Goal: Information Seeking & Learning: Find specific fact

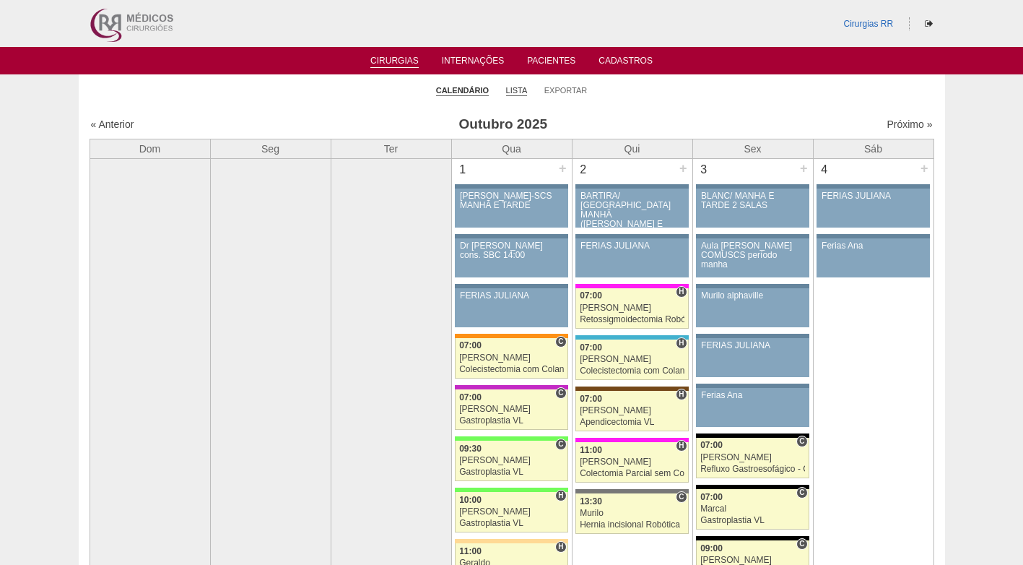
click at [517, 87] on link "Lista" at bounding box center [517, 90] width 22 height 11
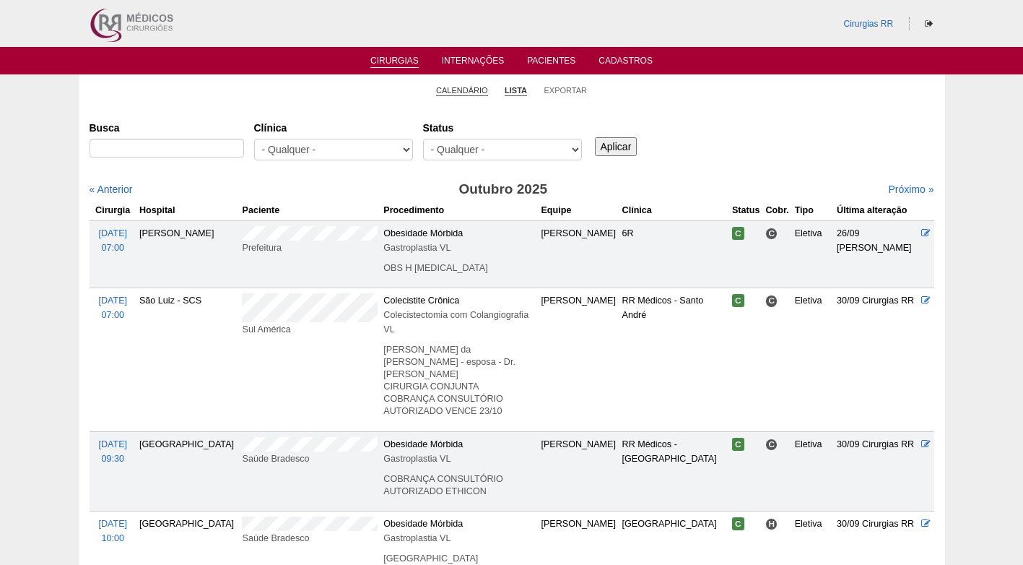
click at [464, 95] on link "Calendário" at bounding box center [462, 90] width 52 height 11
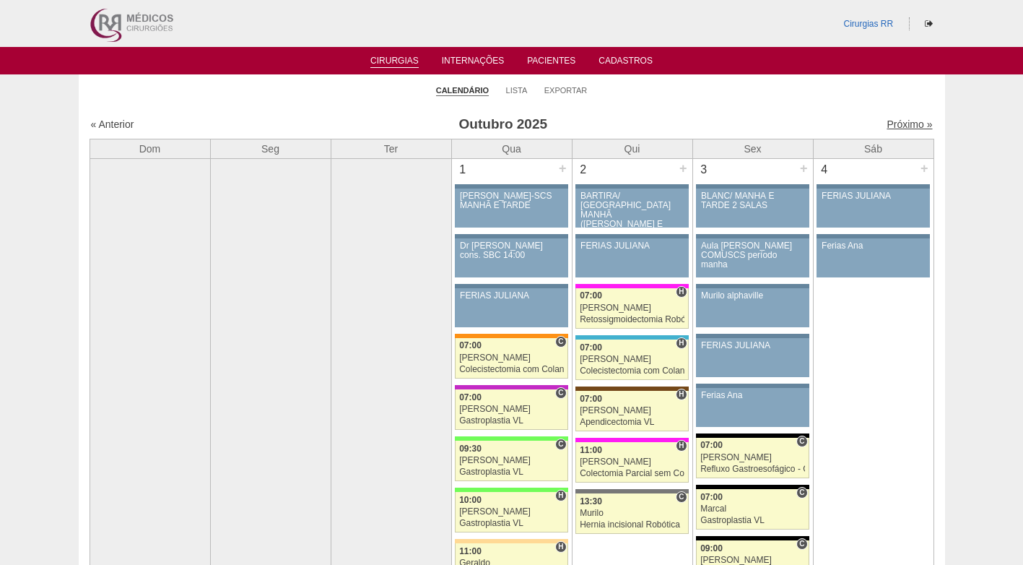
click at [895, 126] on link "Próximo »" at bounding box center [909, 124] width 45 height 12
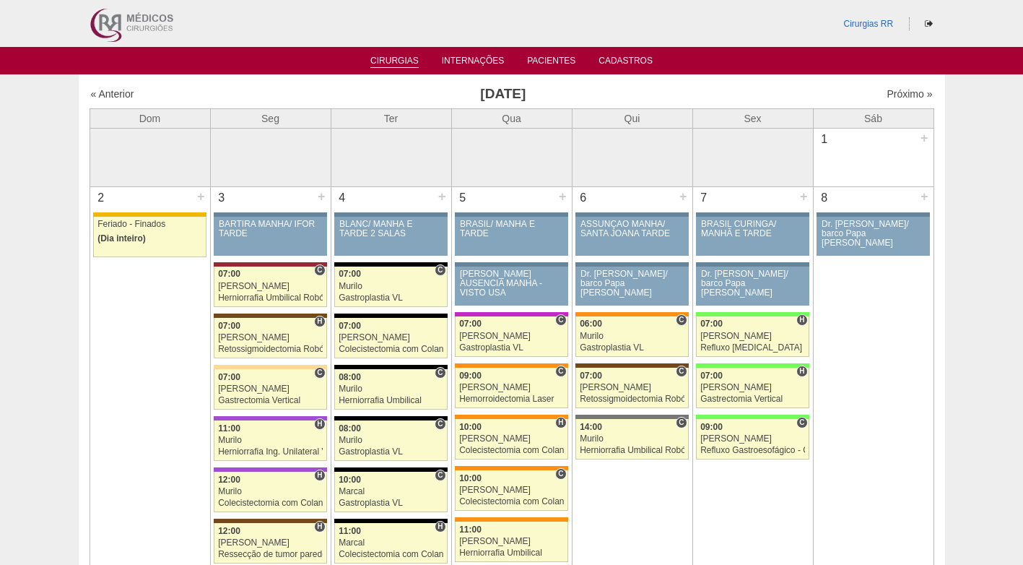
click at [376, 55] on li "Cirurgias" at bounding box center [394, 60] width 69 height 12
click at [391, 56] on link "Cirurgias" at bounding box center [394, 62] width 48 height 12
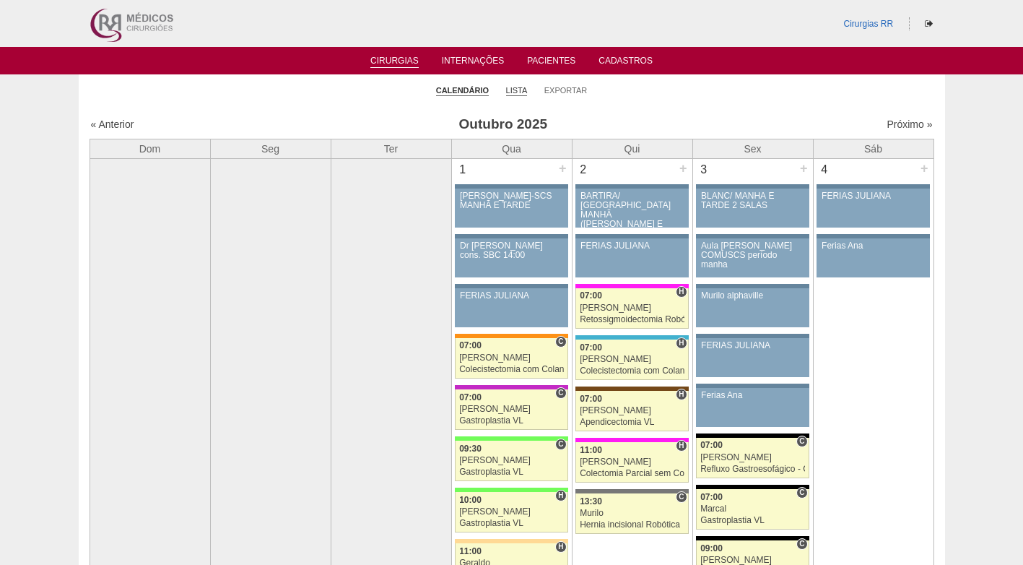
click at [521, 91] on link "Lista" at bounding box center [517, 90] width 22 height 11
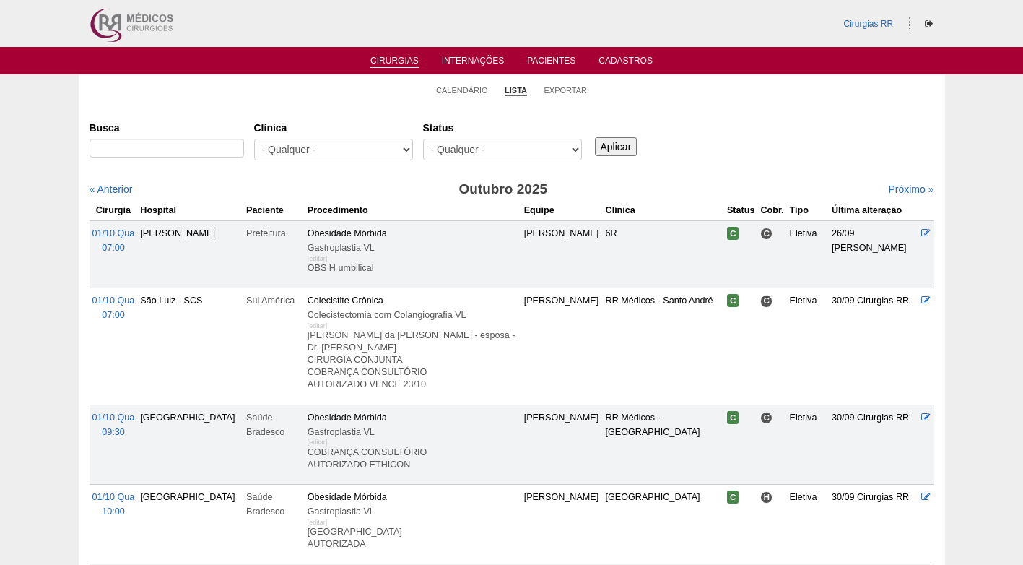
click at [160, 149] on input "Busca" at bounding box center [167, 148] width 155 height 19
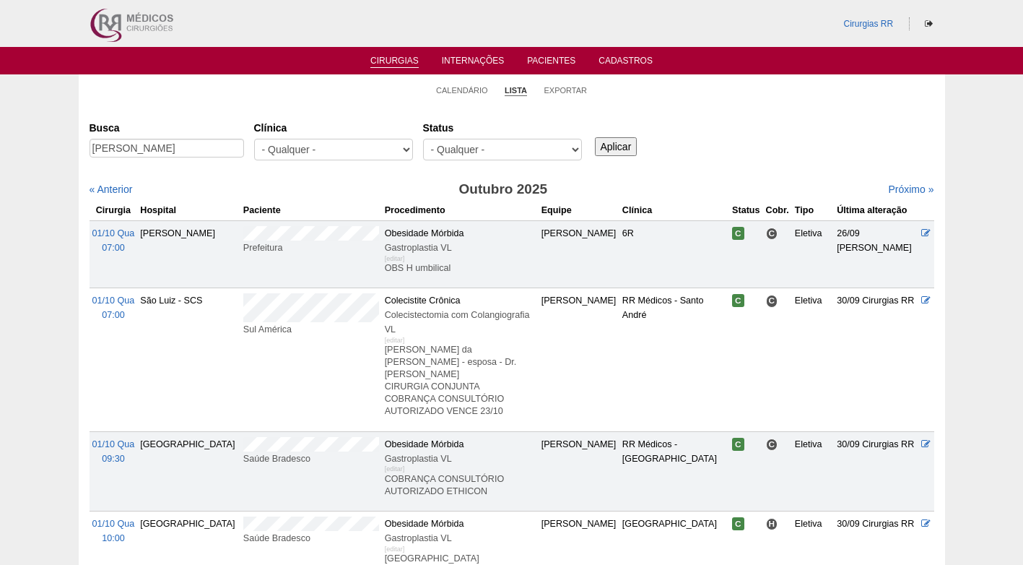
scroll to position [0, 28]
type input "[PERSON_NAME]"
click at [628, 144] on input "Aplicar" at bounding box center [616, 146] width 43 height 19
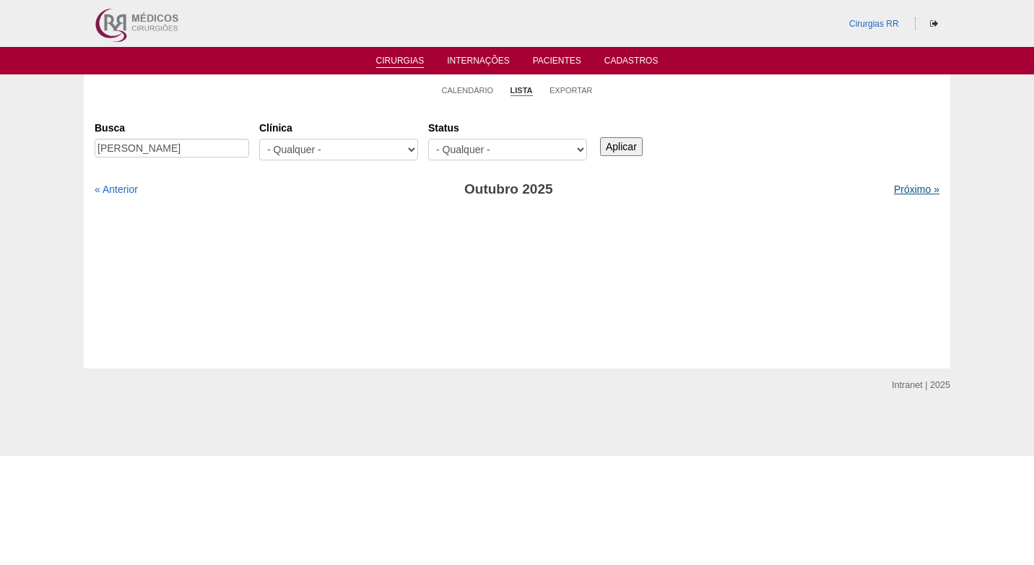
click at [894, 186] on link "Próximo »" at bounding box center [916, 189] width 45 height 12
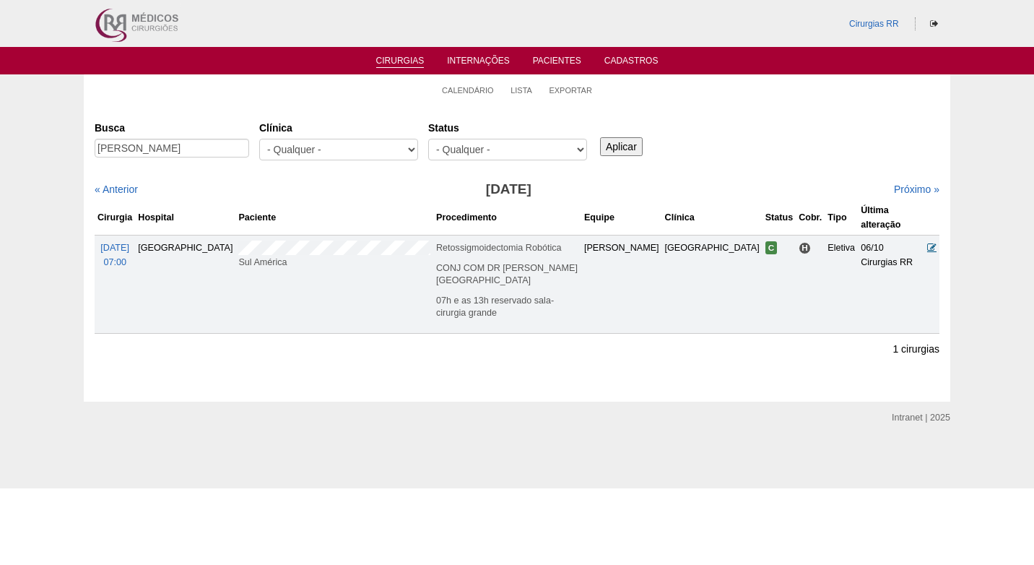
click at [932, 243] on icon at bounding box center [931, 247] width 9 height 9
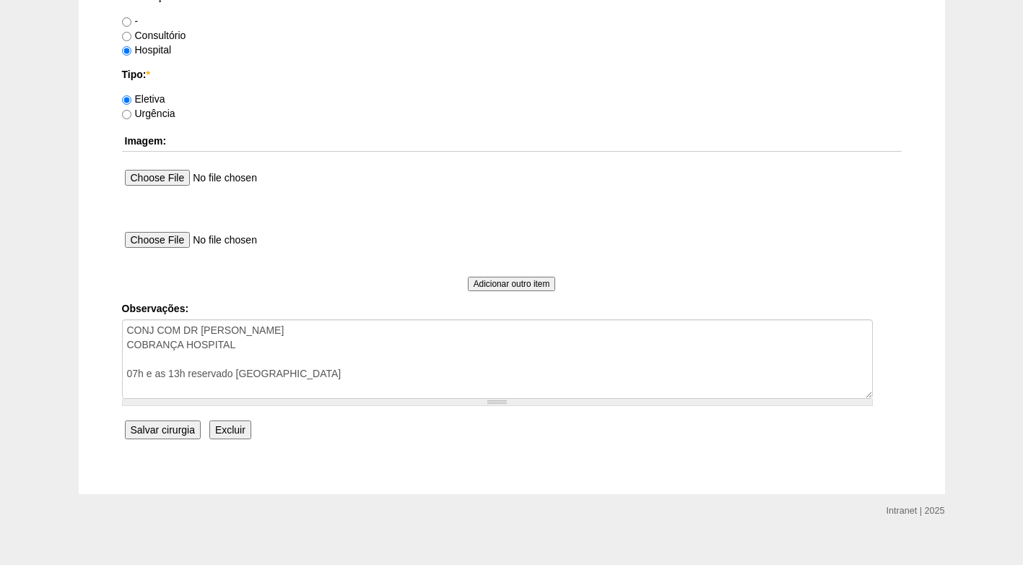
scroll to position [1296, 0]
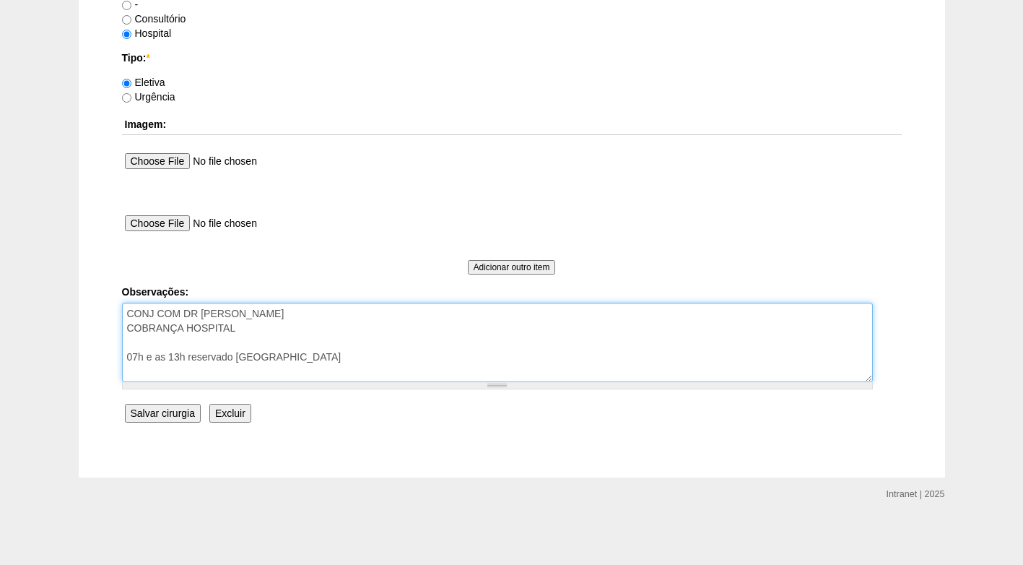
click at [378, 351] on textarea "CONJ COM DR ROGERS COBRANÇA HOSPITAL 07h e as 13h reservado sala- cirurgia gran…" at bounding box center [497, 342] width 751 height 79
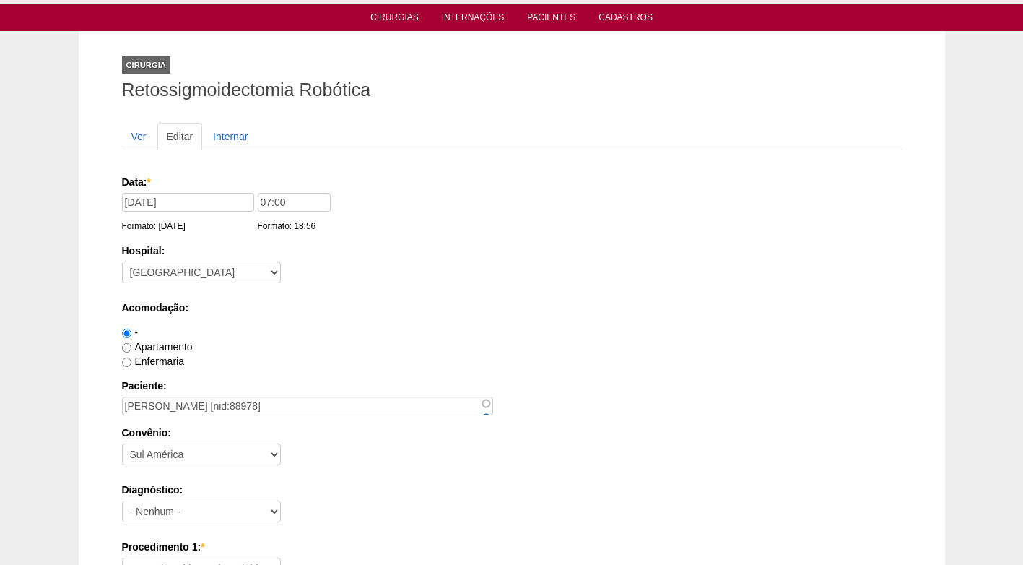
scroll to position [0, 0]
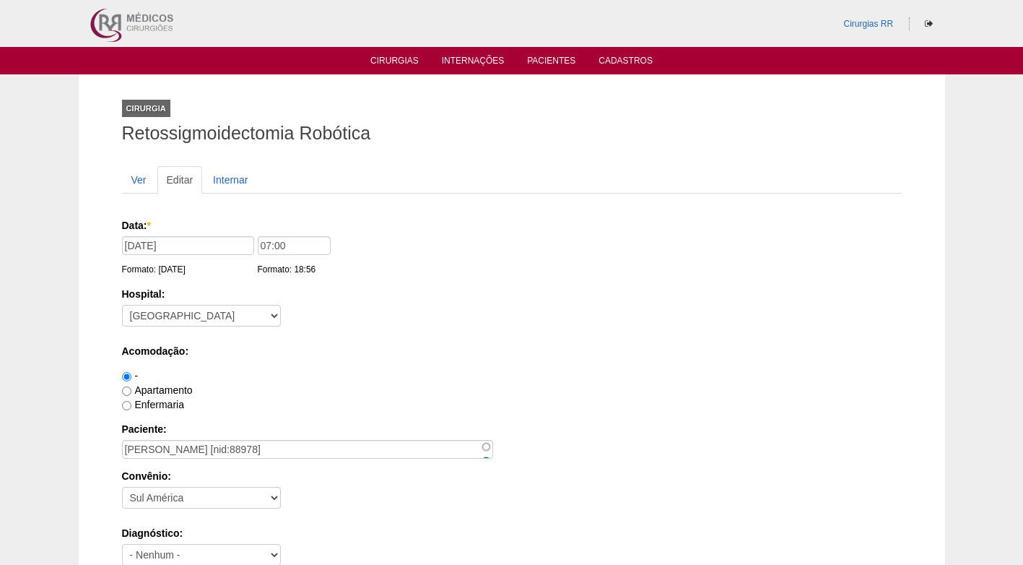
type textarea "CONJ COM DR ROGERS COBRANÇA HOSPITAL 07h e as 13h reservado sala- cirurgia gran…"
click at [200, 244] on input "12/01/2026" at bounding box center [188, 245] width 132 height 19
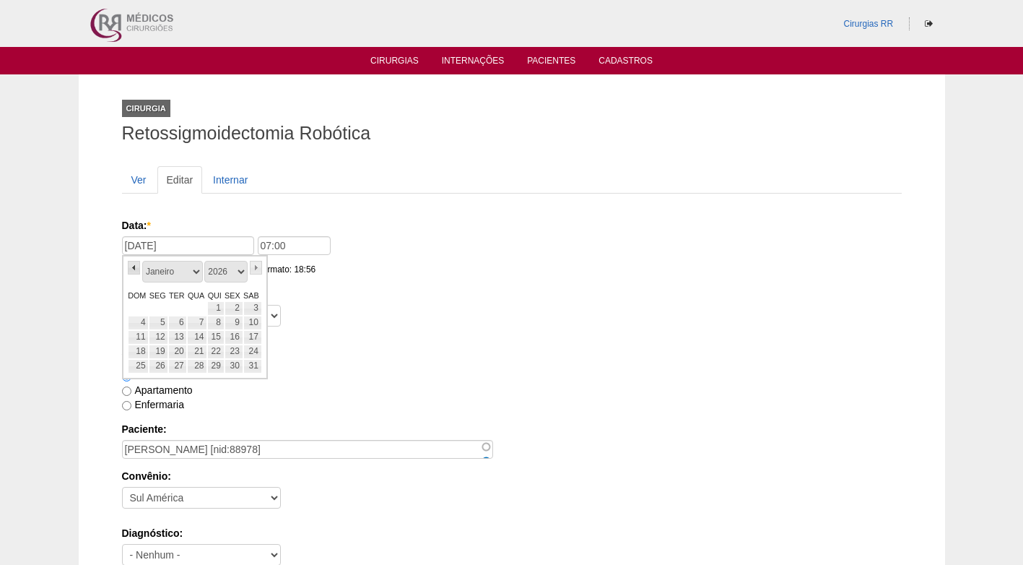
click at [135, 267] on link "«" at bounding box center [134, 268] width 13 height 14
click at [256, 266] on link "»" at bounding box center [256, 268] width 13 height 14
click at [163, 339] on link "10" at bounding box center [158, 337] width 19 height 14
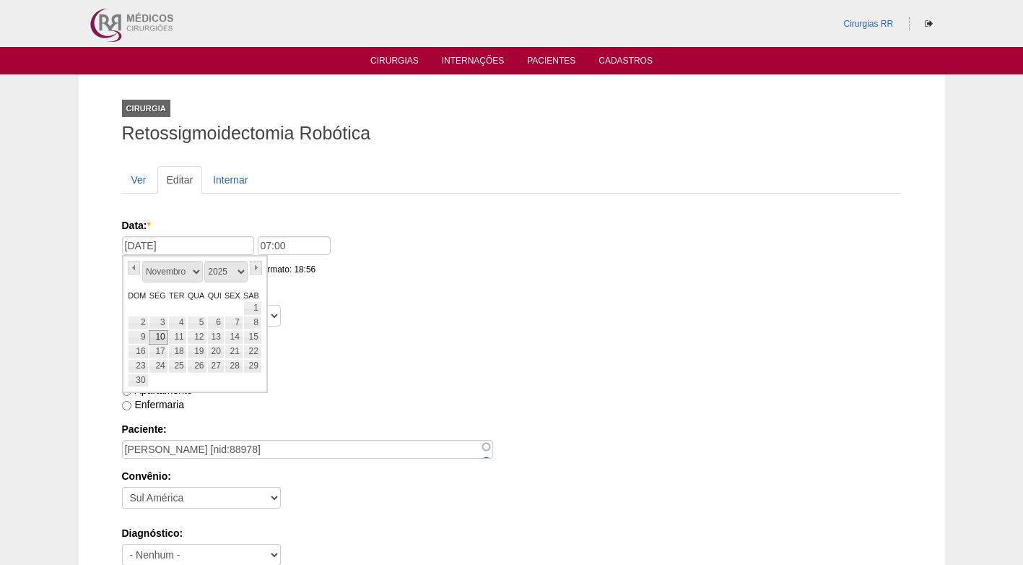
type input "10/11/2025"
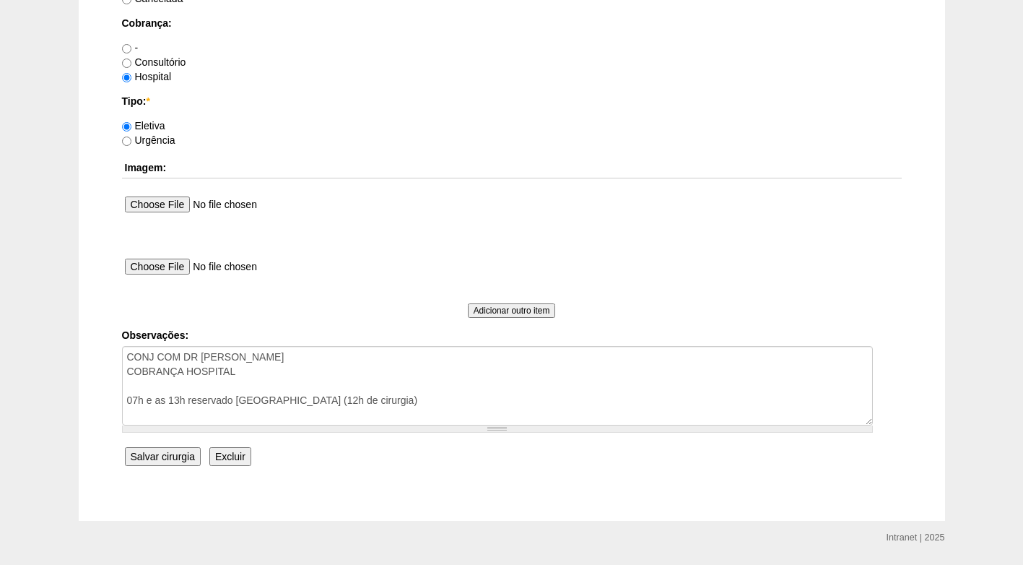
scroll to position [1224, 0]
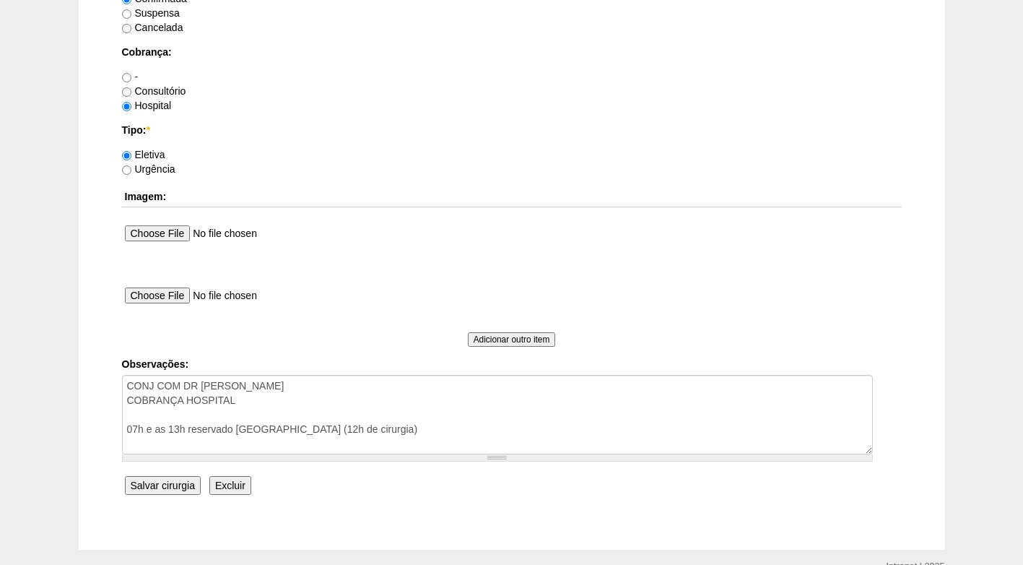
click at [182, 482] on input "Salvar cirurgia" at bounding box center [163, 485] width 76 height 19
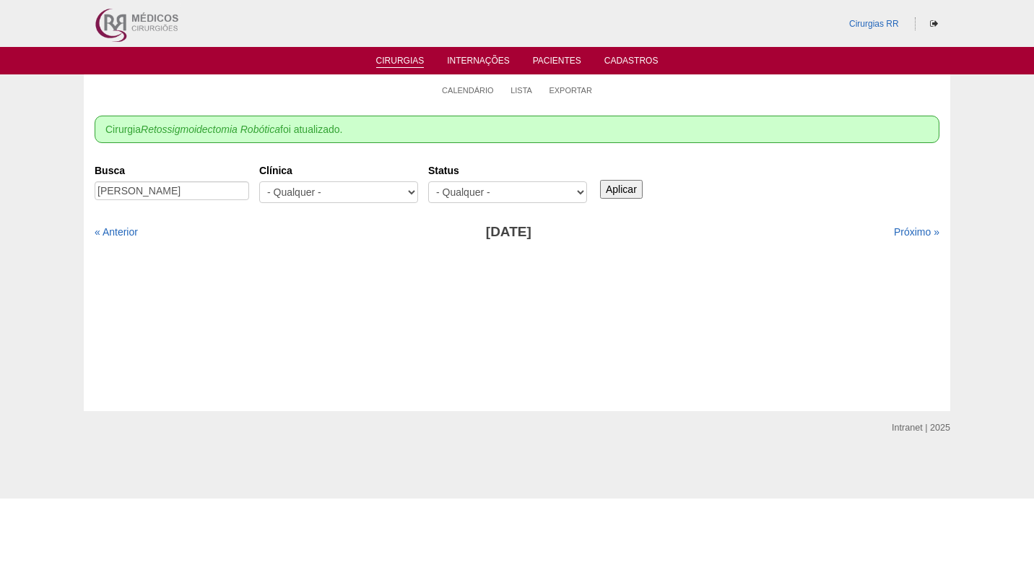
click at [313, 92] on ul "Calendário Lista Exportar" at bounding box center [517, 89] width 867 height 30
click at [474, 84] on li "Calendário" at bounding box center [468, 89] width 52 height 20
click at [473, 89] on link "Calendário" at bounding box center [468, 90] width 52 height 11
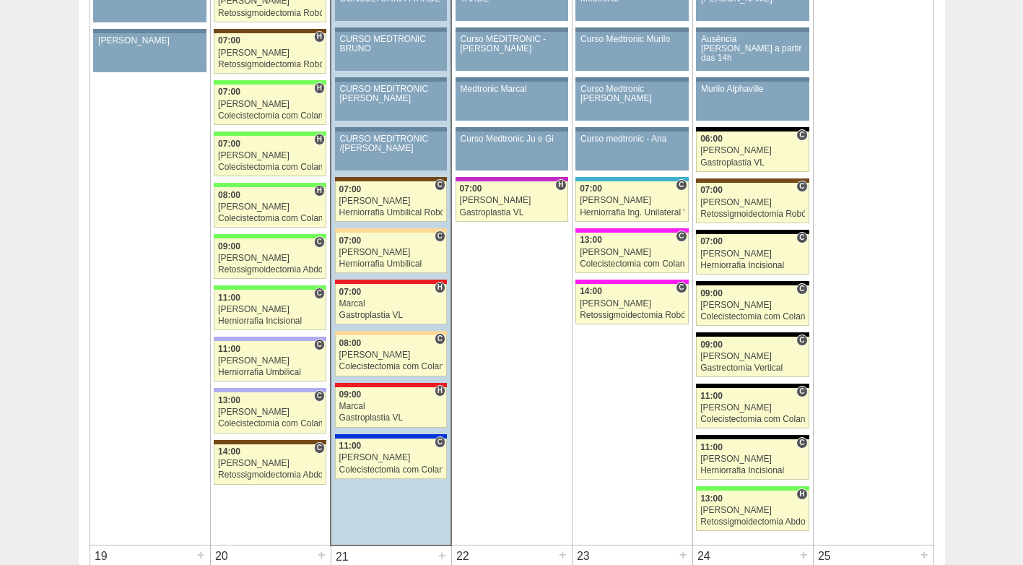
scroll to position [1733, 0]
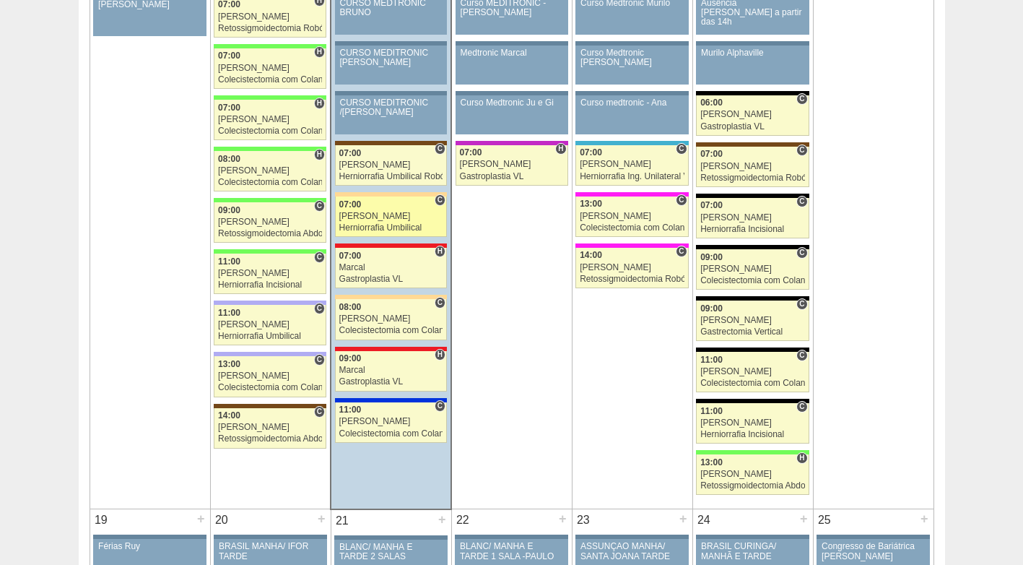
click at [378, 209] on div "07:00" at bounding box center [391, 204] width 104 height 9
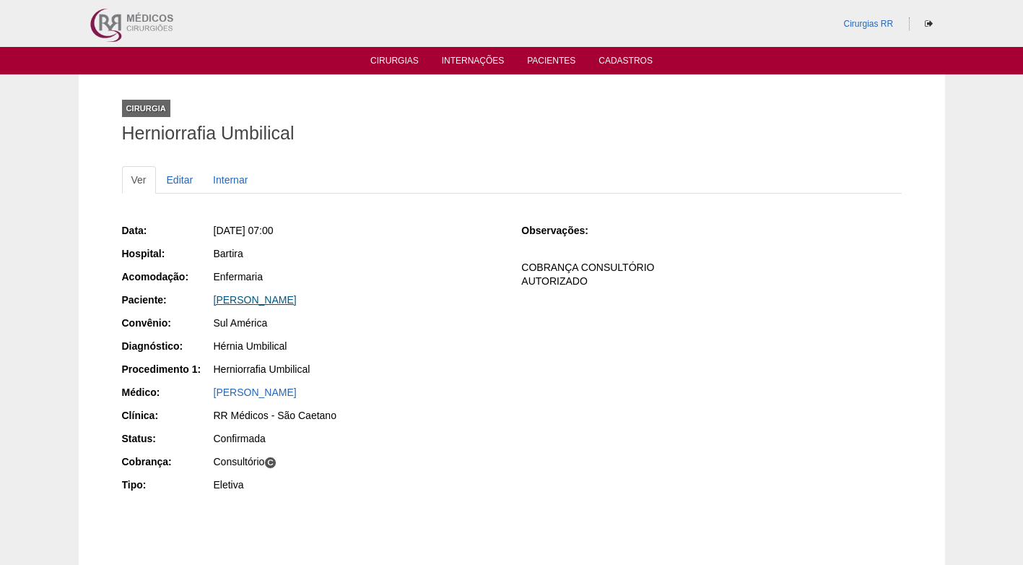
click at [297, 295] on link "MARCIO ROBERTO FERREIRA DA SILVA" at bounding box center [255, 300] width 83 height 12
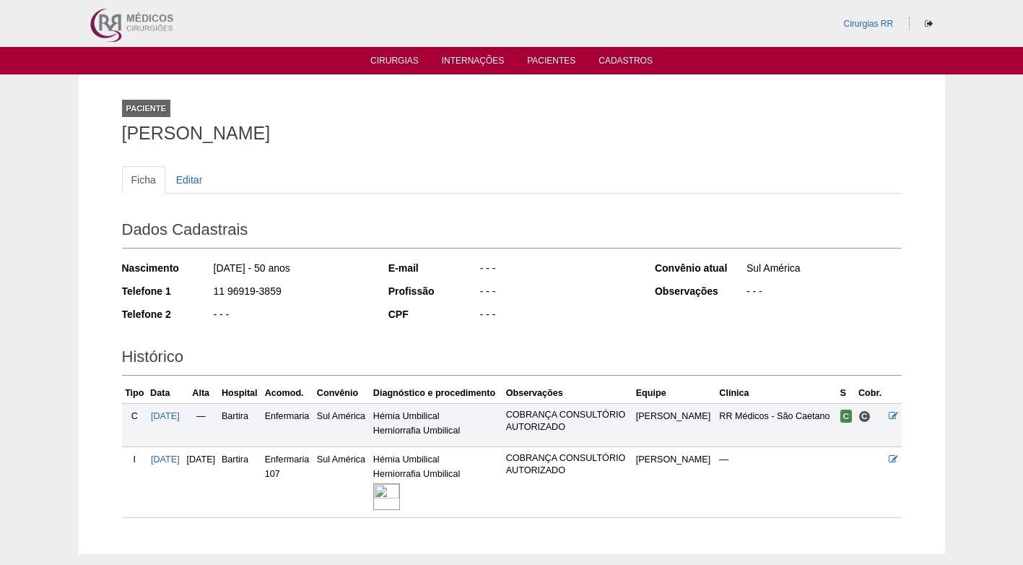
drag, startPoint x: 292, startPoint y: 288, endPoint x: 178, endPoint y: 292, distance: 114.9
click at [178, 292] on div "Telefone 1 11 96919-3859" at bounding box center [245, 293] width 247 height 18
copy div "11 96919-3859"
drag, startPoint x: 320, startPoint y: 302, endPoint x: 205, endPoint y: 12, distance: 311.5
click at [321, 297] on div "Nascimento 01/08/1975 - 50 anos Telefone 1 11 96919-3859 Telefone 2 - - -" at bounding box center [245, 295] width 247 height 79
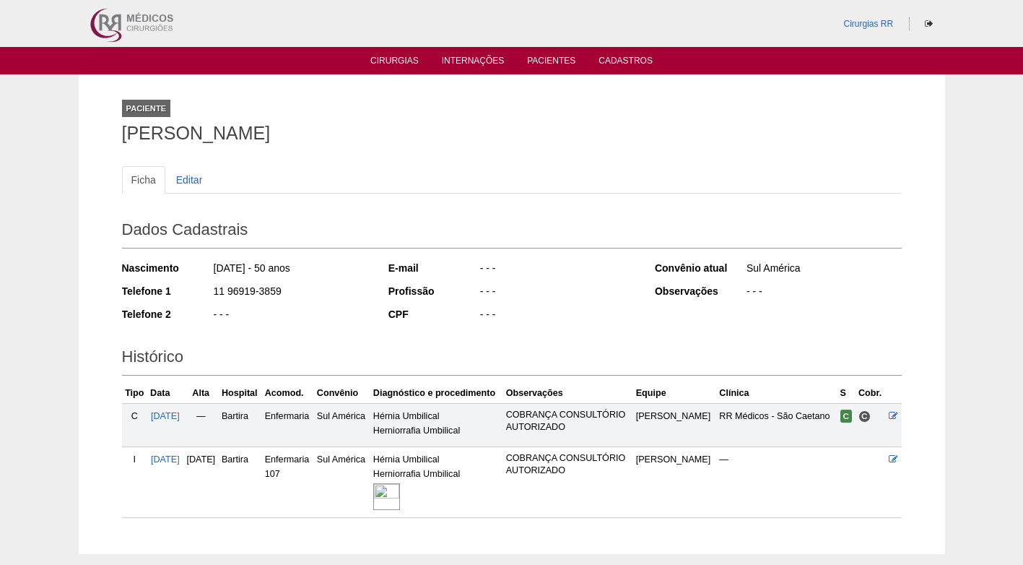
click at [559, 315] on div "- - -" at bounding box center [557, 316] width 157 height 18
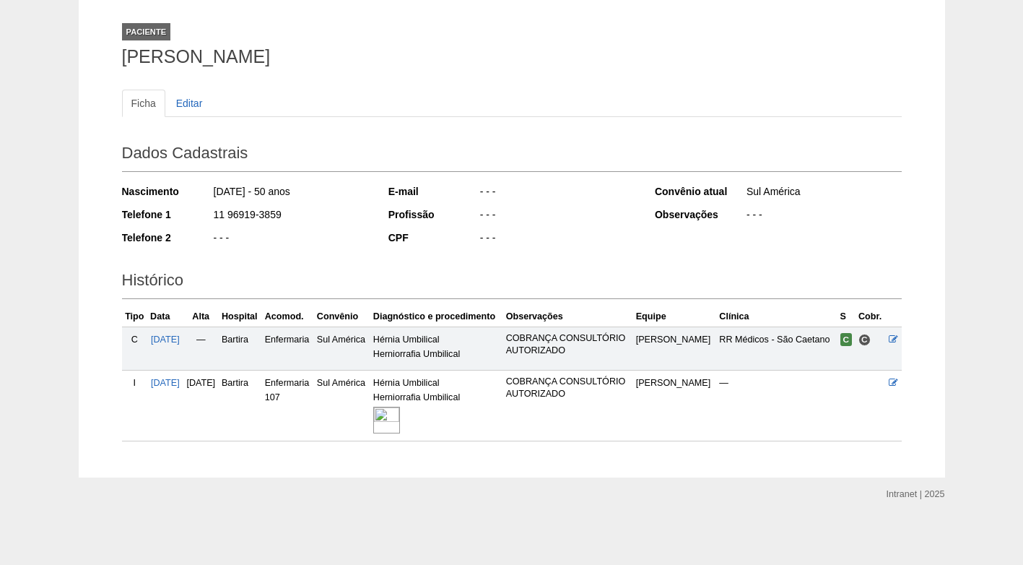
scroll to position [103, 0]
click at [532, 225] on div "E-mail - - - Profissão - - - CPF - - -" at bounding box center [512, 216] width 247 height 74
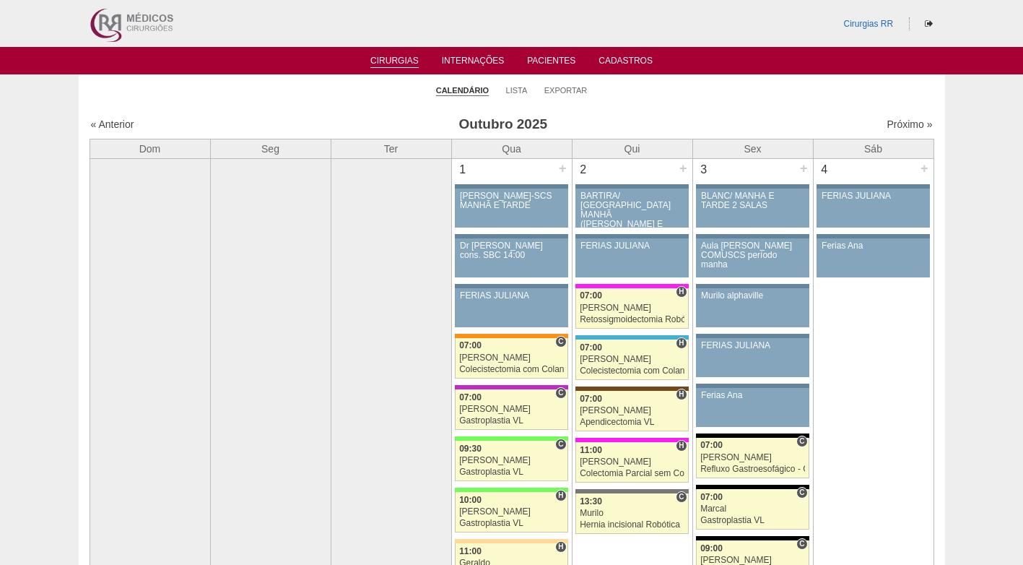
scroll to position [1734, 0]
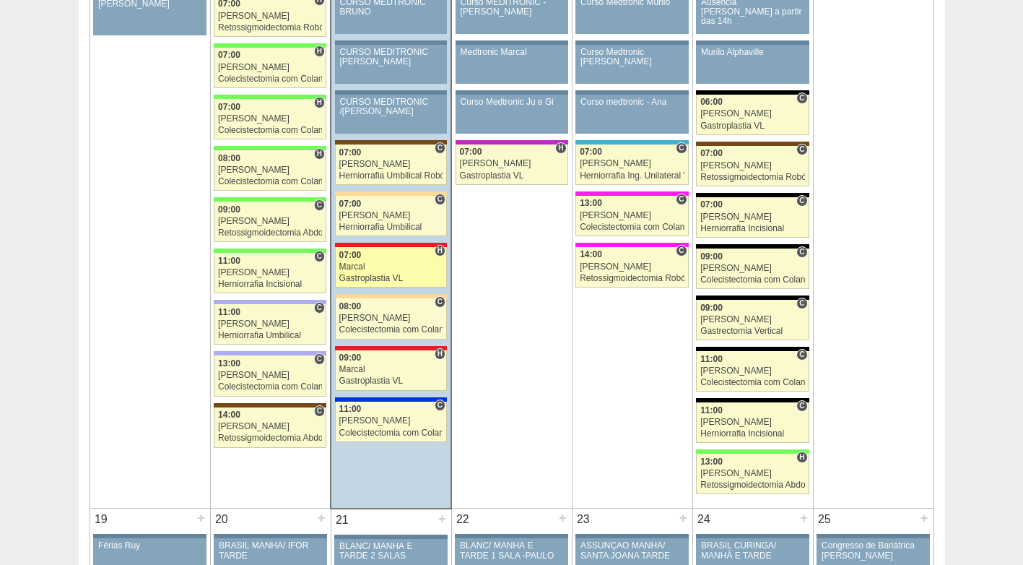
click at [363, 269] on div "Marcal" at bounding box center [391, 266] width 104 height 9
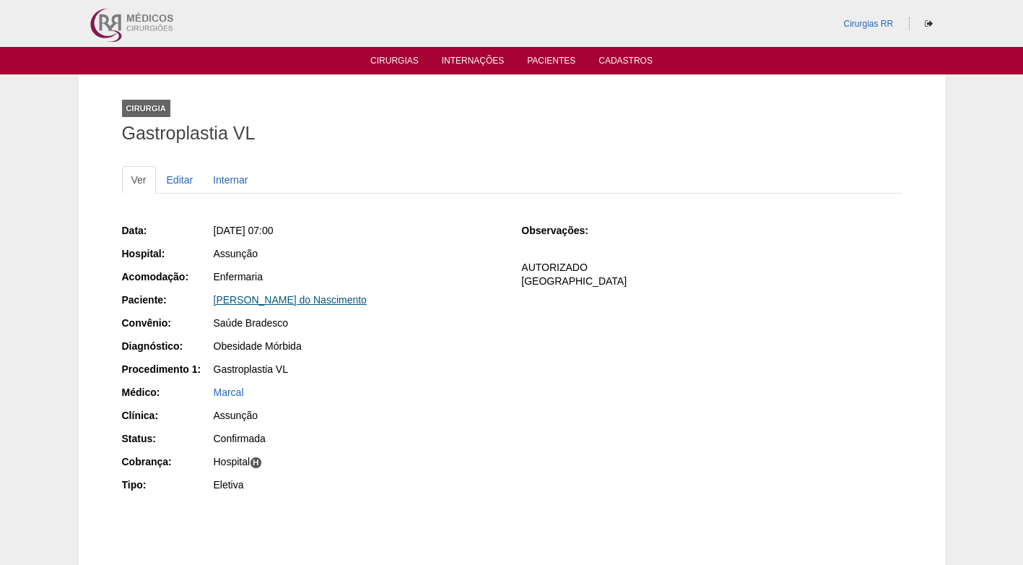
click at [271, 300] on link "[PERSON_NAME] do Nascimento" at bounding box center [290, 300] width 153 height 12
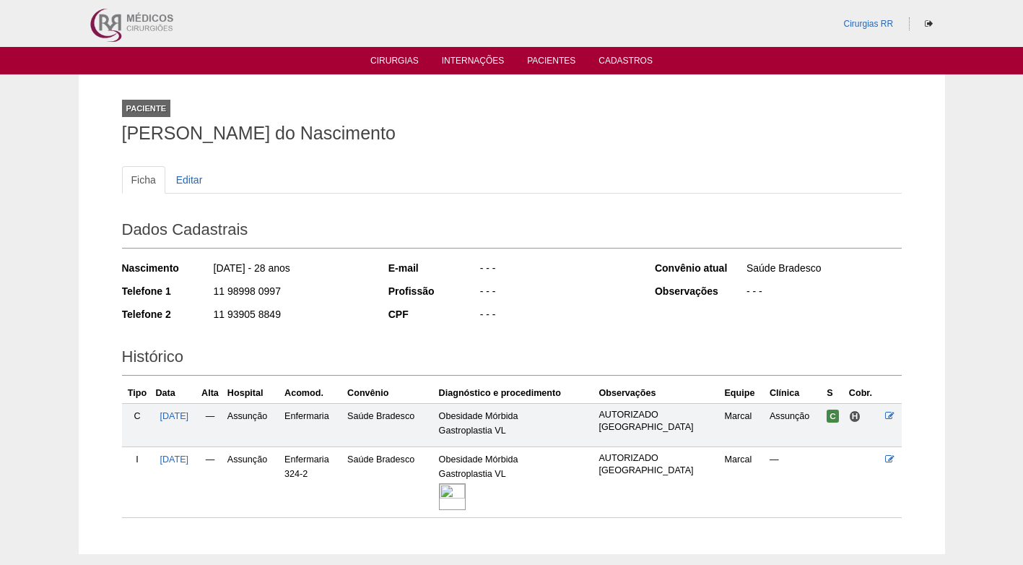
drag, startPoint x: 283, startPoint y: 287, endPoint x: 210, endPoint y: 291, distance: 73.0
click at [210, 291] on div "Telefone 1 11 98998 0997" at bounding box center [245, 293] width 247 height 18
copy div "11 98998 0997"
click at [306, 284] on div "11 98998 0997" at bounding box center [290, 293] width 157 height 18
click at [516, 276] on div "- - -" at bounding box center [557, 270] width 157 height 18
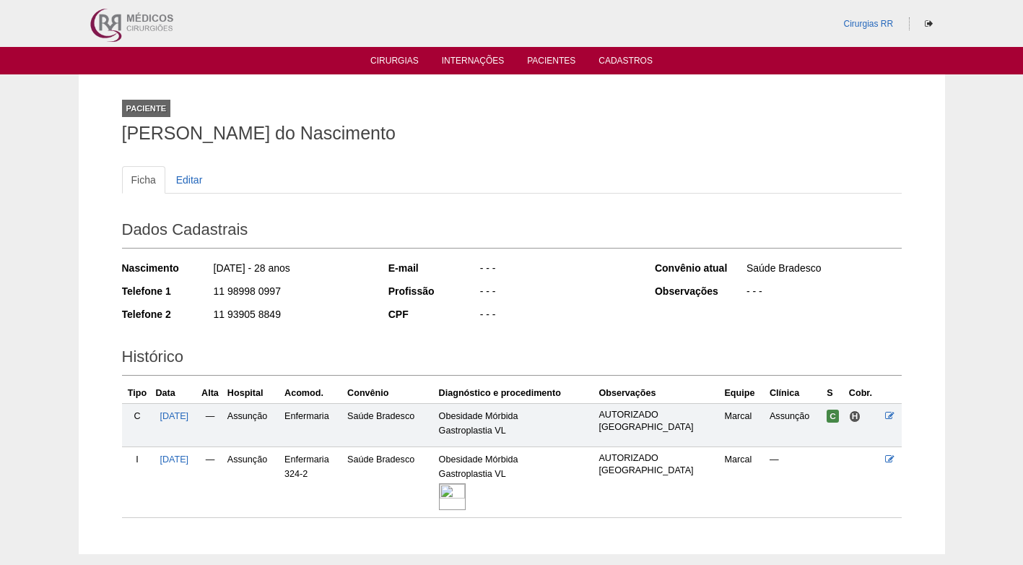
click at [516, 276] on div "- - -" at bounding box center [557, 270] width 157 height 18
click at [516, 275] on div "- - -" at bounding box center [557, 270] width 157 height 18
click at [398, 220] on h2 "Dados Cadastrais" at bounding box center [512, 231] width 780 height 33
click at [256, 157] on div "Ficha Editar Dados Cadastrais Nascimento 29/06/1997 - 28 anos Telefone 1 11 989…" at bounding box center [512, 335] width 780 height 366
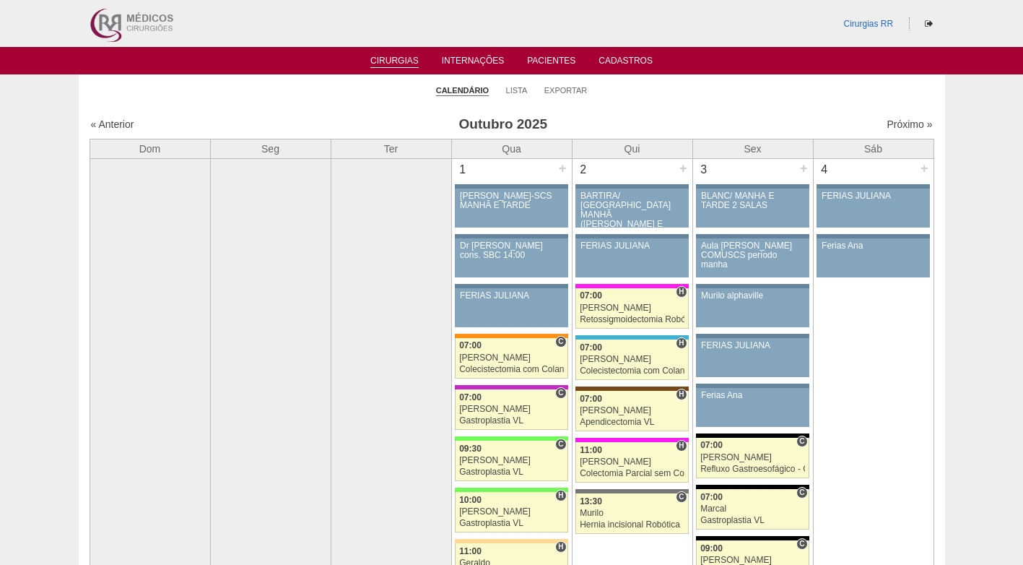
scroll to position [1735, 0]
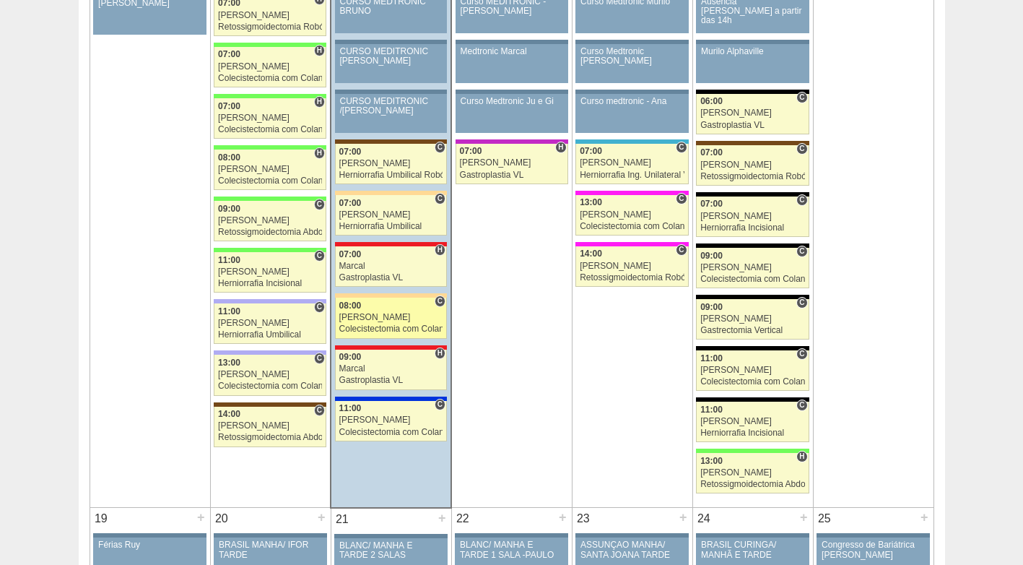
click at [376, 308] on div "08:00" at bounding box center [391, 305] width 104 height 9
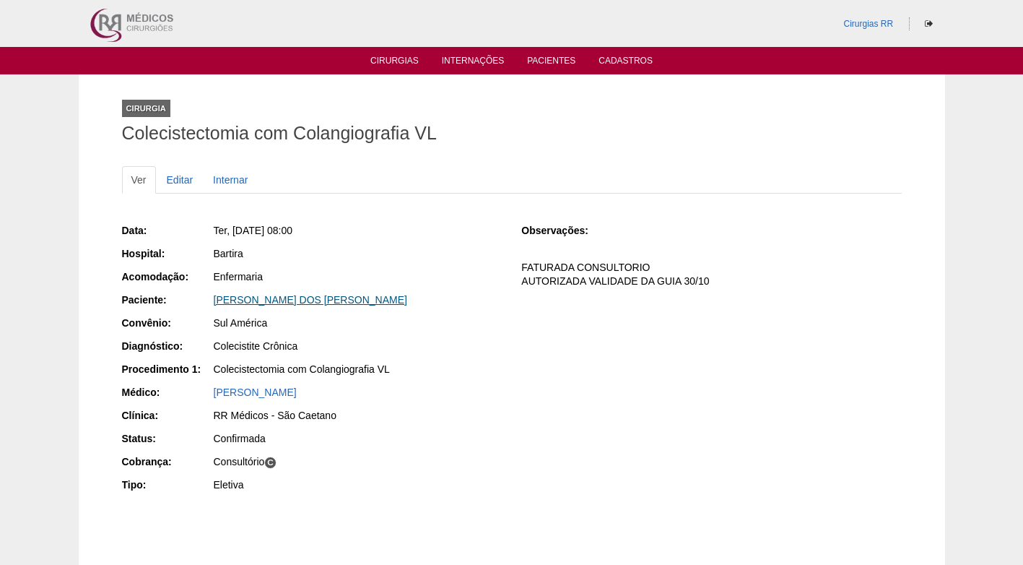
click at [274, 300] on link "ANDREA DOS SANTOS QUINTO" at bounding box center [311, 300] width 194 height 12
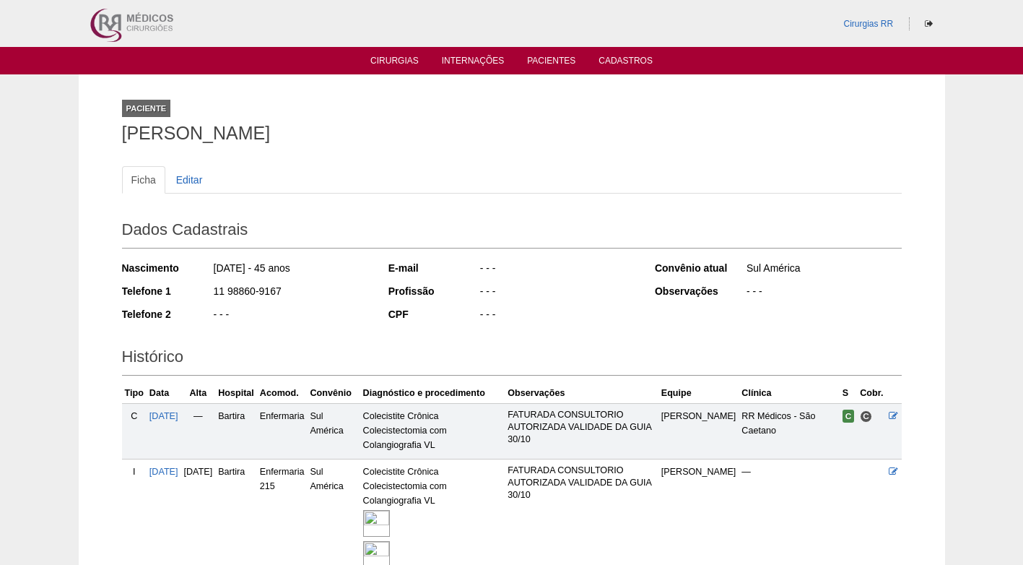
drag, startPoint x: 281, startPoint y: 292, endPoint x: 210, endPoint y: 292, distance: 70.8
click at [210, 292] on div "Telefone 1 11 98860-9167" at bounding box center [245, 293] width 247 height 18
copy div "11 98860-9167"
click at [298, 294] on div "11 98860-9167" at bounding box center [290, 293] width 157 height 18
click at [293, 142] on h1 "[PERSON_NAME] DOS [PERSON_NAME]" at bounding box center [512, 133] width 780 height 18
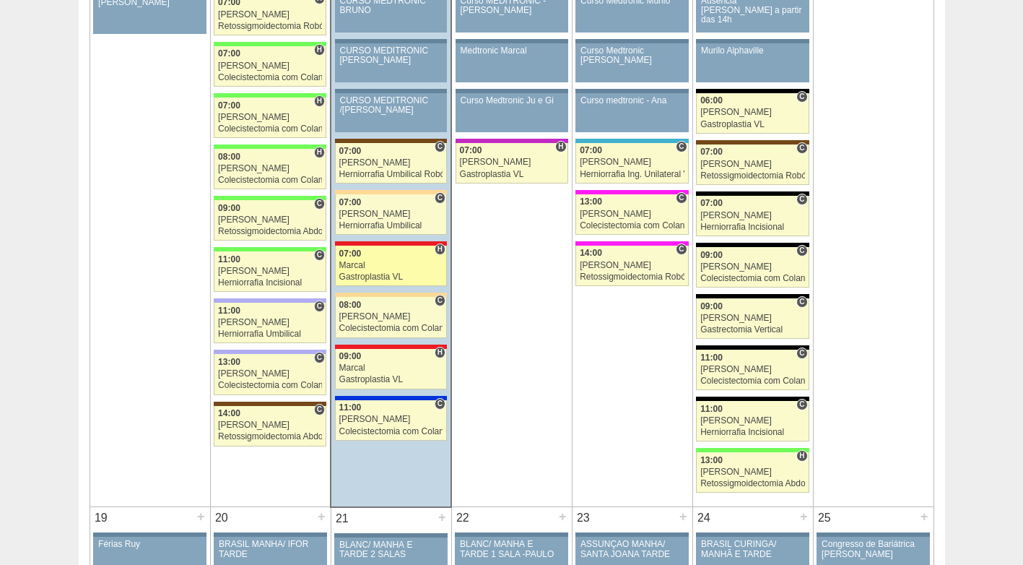
scroll to position [1735, 0]
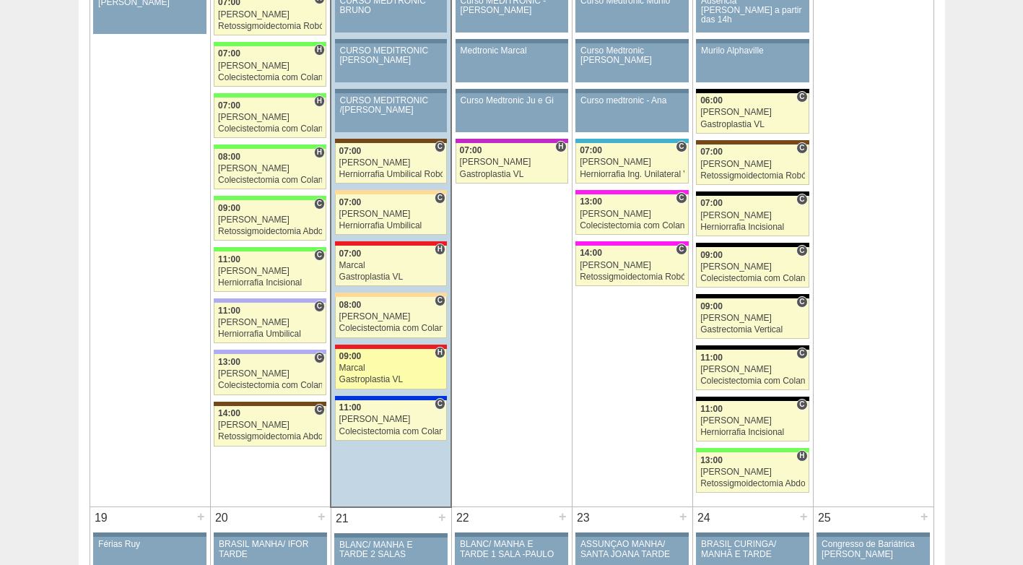
click at [391, 378] on div "Gastroplastia VL" at bounding box center [391, 379] width 104 height 9
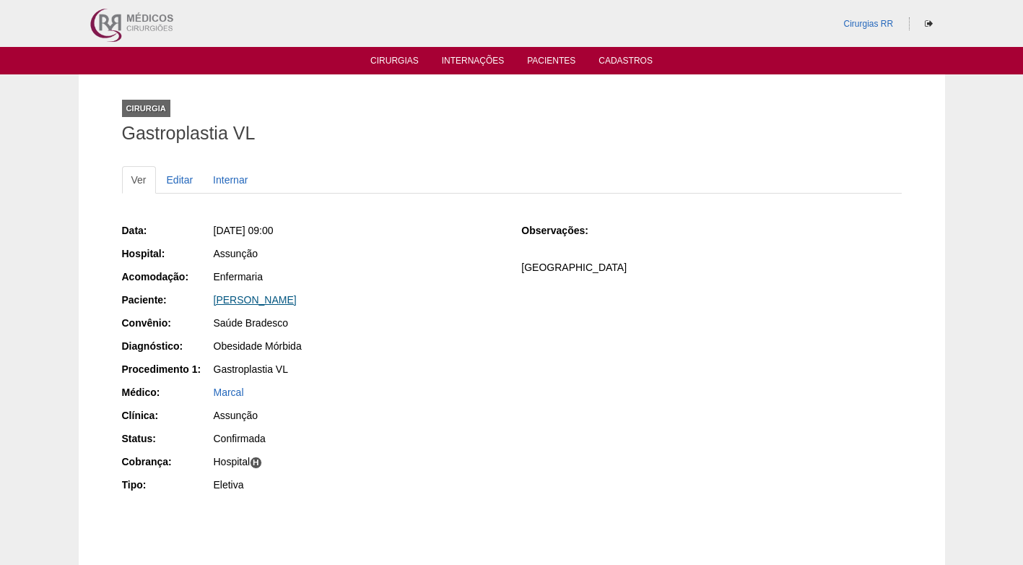
click at [296, 298] on link "[PERSON_NAME]" at bounding box center [255, 300] width 83 height 12
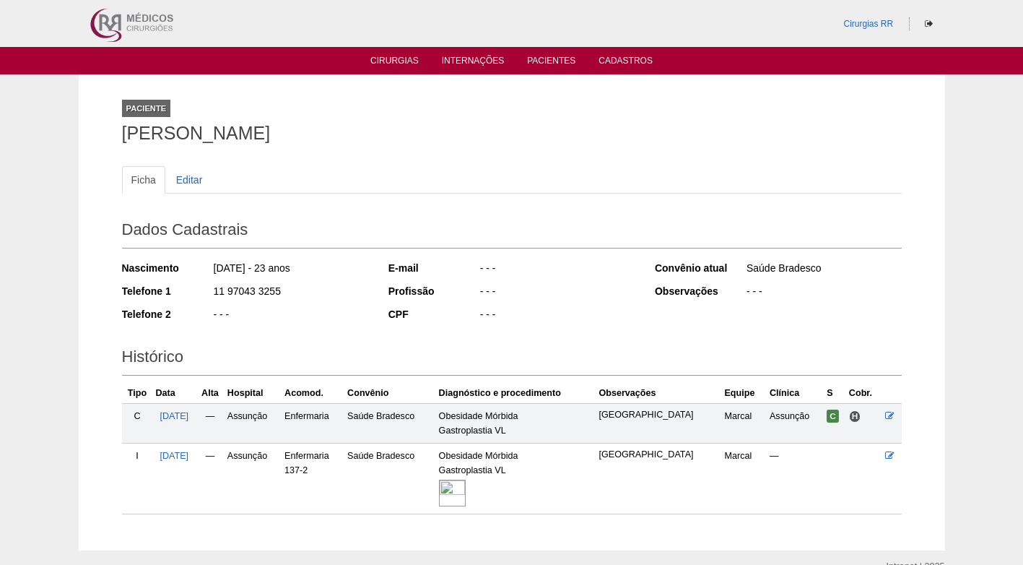
drag, startPoint x: 281, startPoint y: 287, endPoint x: 204, endPoint y: 288, distance: 76.6
click at [204, 288] on div "Telefone 1 11 97043 3255" at bounding box center [245, 293] width 247 height 18
copy div "11 97043 3255"
click at [324, 290] on div "11 97043 3255" at bounding box center [290, 293] width 157 height 18
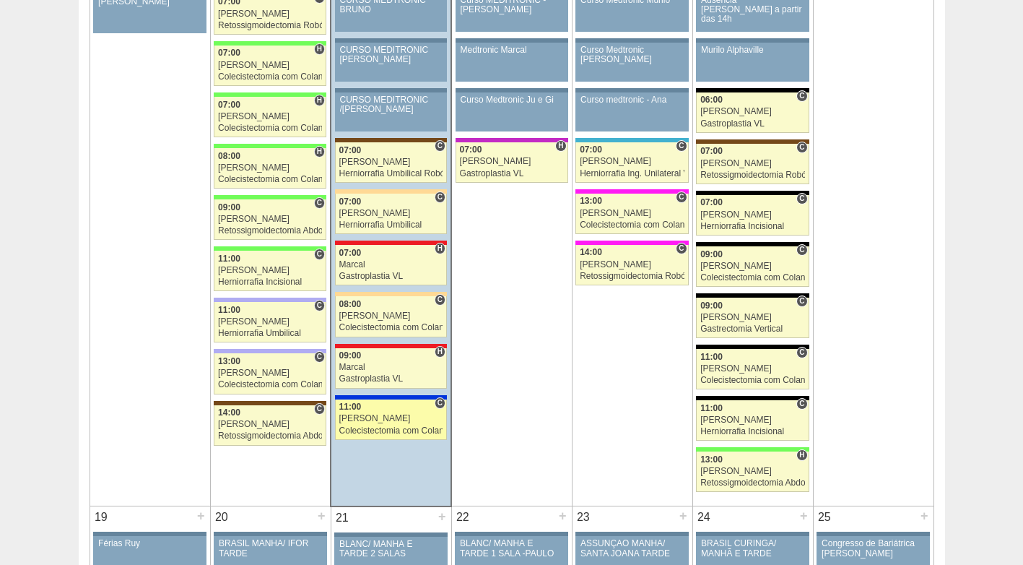
scroll to position [1736, 0]
click at [396, 416] on div "[PERSON_NAME]" at bounding box center [391, 418] width 104 height 9
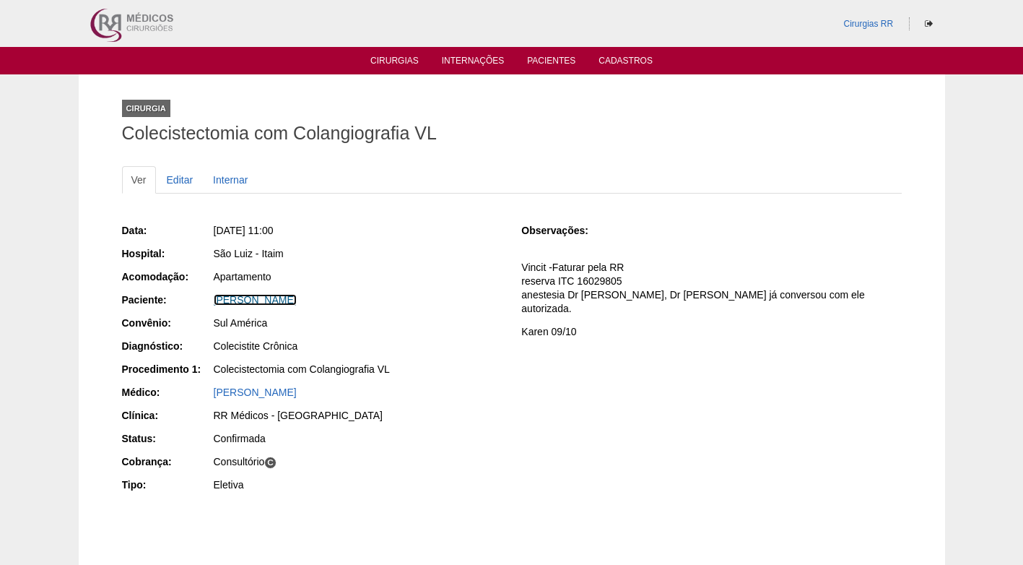
click at [281, 292] on div "[PERSON_NAME]" at bounding box center [358, 299] width 288 height 14
click at [412, 337] on div "Data: [DATE] 11:00 Hospital: [GEOGRAPHIC_DATA] - Itaim Acomodação: Apartamento …" at bounding box center [312, 359] width 380 height 282
click at [261, 300] on link "TOSHIKASU FUKUMASU" at bounding box center [255, 300] width 83 height 12
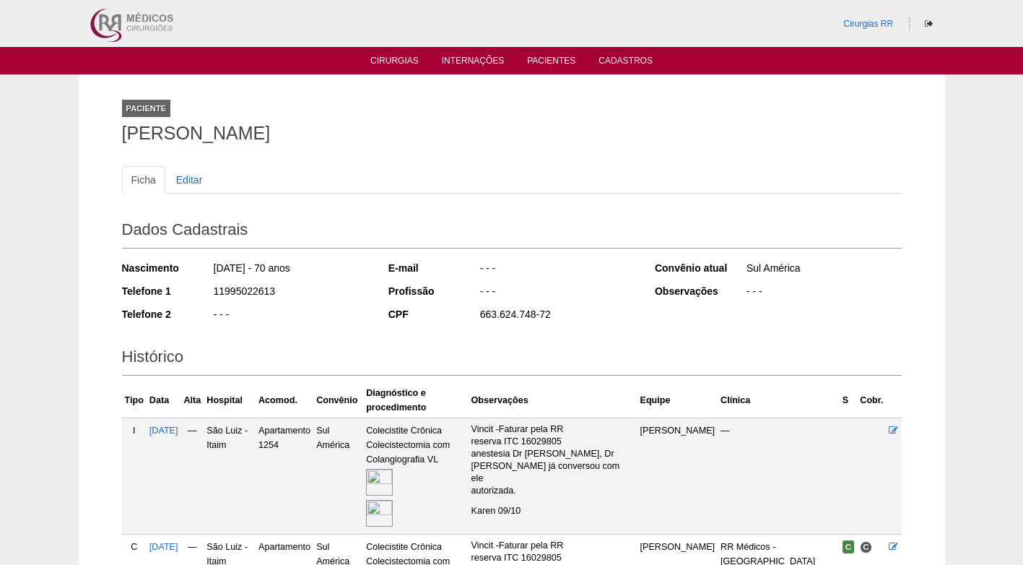
drag, startPoint x: 272, startPoint y: 293, endPoint x: 214, endPoint y: 295, distance: 57.8
click at [214, 295] on div "11995022613" at bounding box center [290, 293] width 157 height 18
copy div "11995022613"
click at [366, 298] on div "11995022613" at bounding box center [290, 293] width 157 height 18
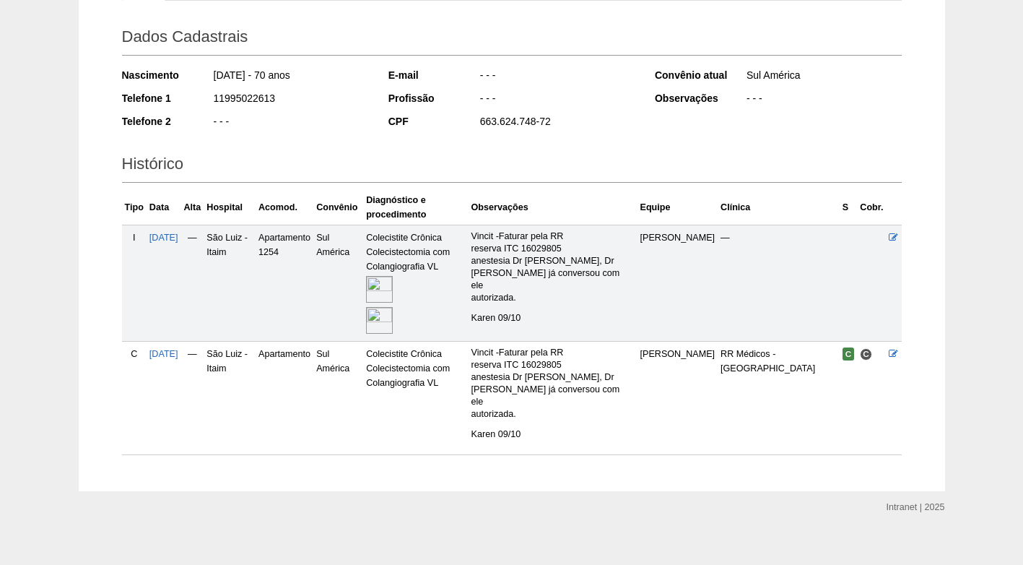
scroll to position [194, 0]
click at [307, 430] on td "Apartamento" at bounding box center [285, 396] width 58 height 113
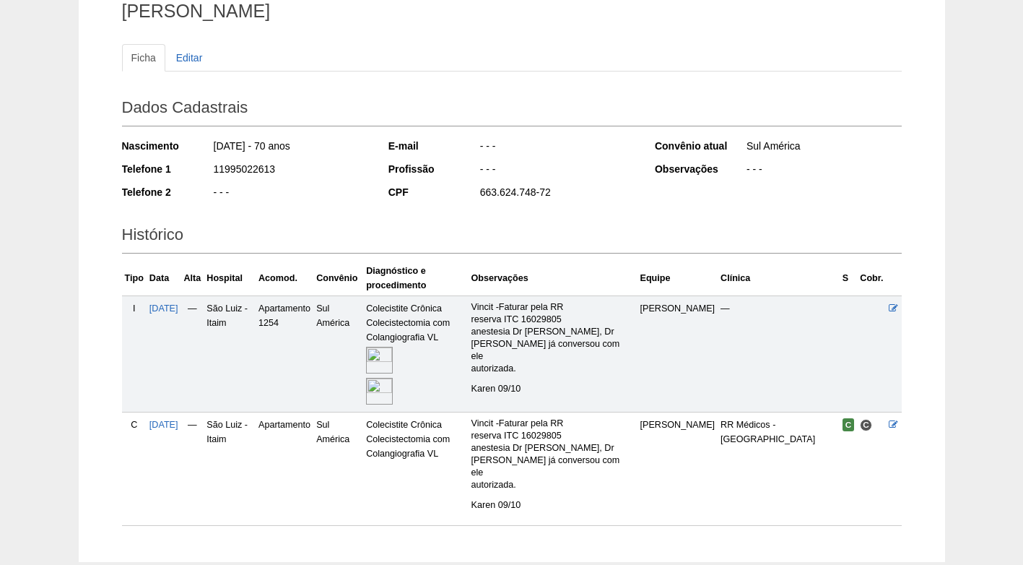
scroll to position [121, 0]
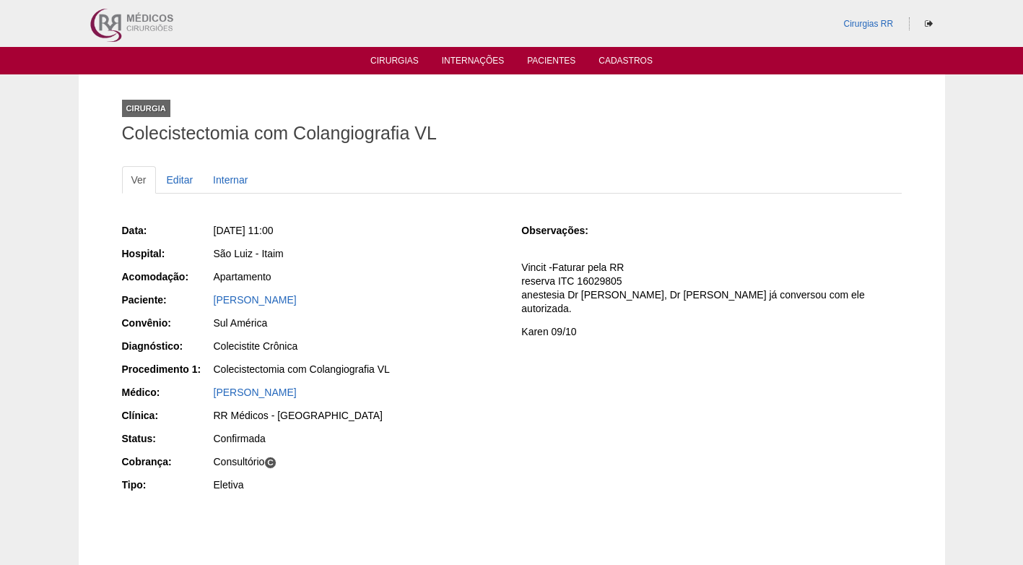
click at [410, 314] on div "Data: [DATE] 11:00 Hospital: [GEOGRAPHIC_DATA] - Itaim Acomodação: Apartamento …" at bounding box center [312, 359] width 380 height 282
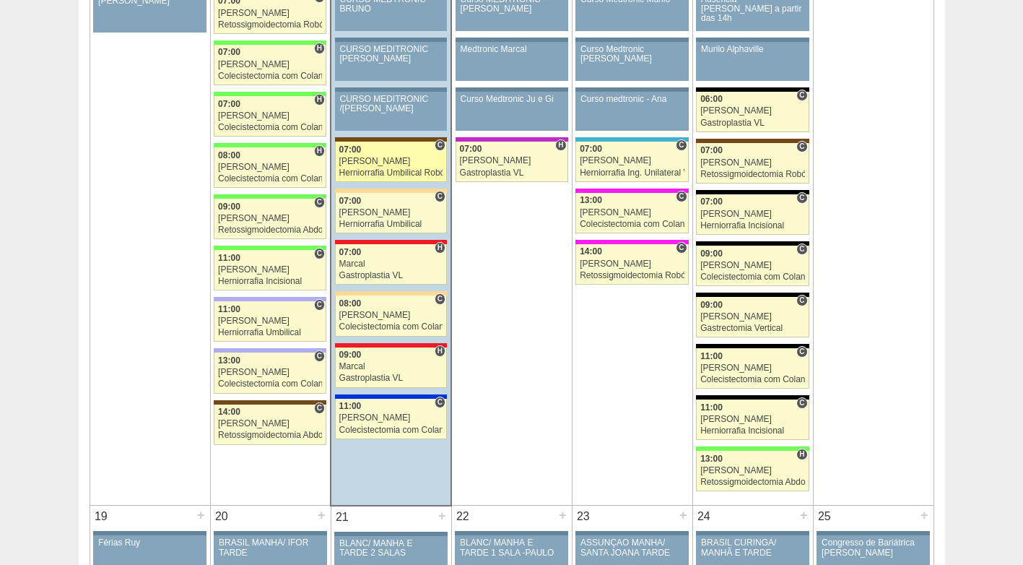
scroll to position [1737, 0]
